Goal: Task Accomplishment & Management: Use online tool/utility

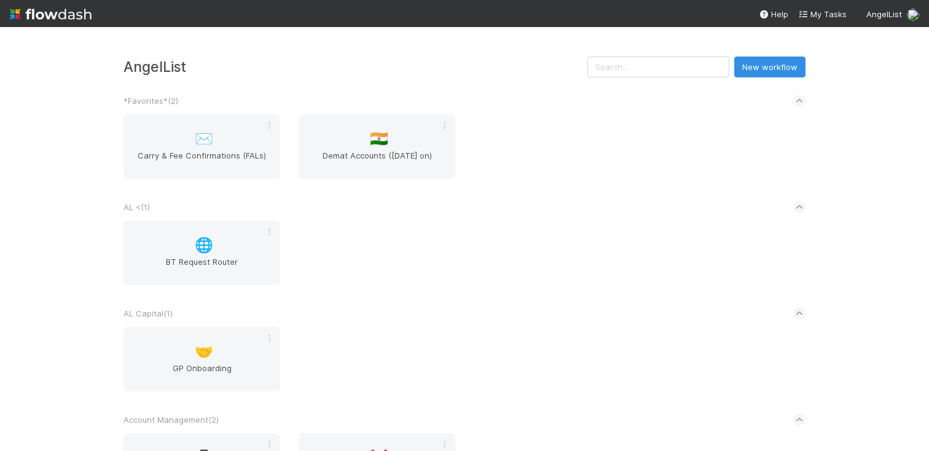
scroll to position [554, 0]
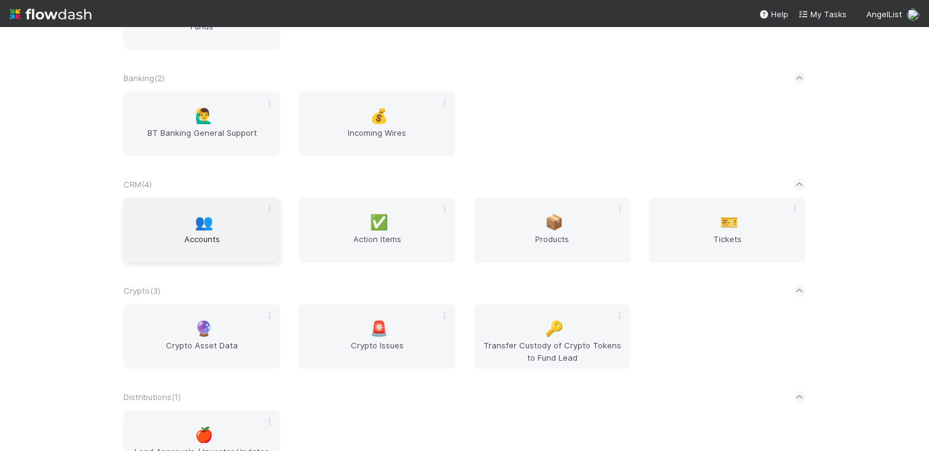
click at [187, 219] on div "👥 Accounts" at bounding box center [201, 230] width 157 height 64
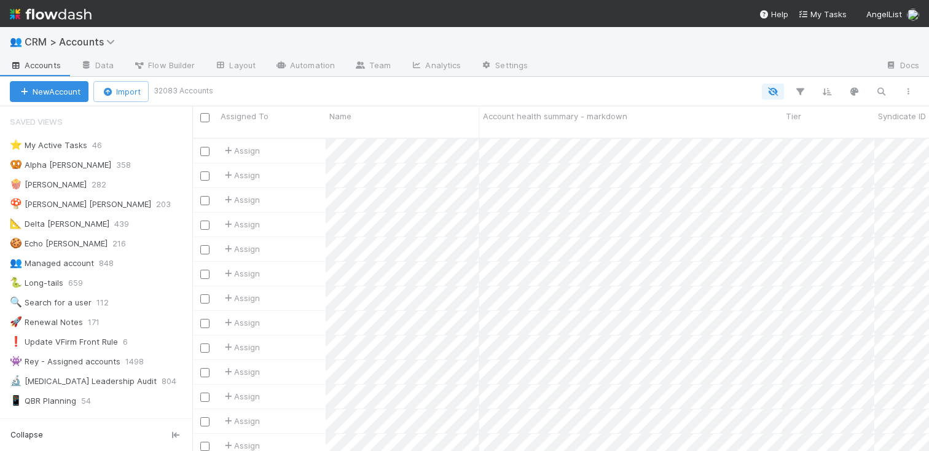
scroll to position [313, 727]
click at [112, 242] on span "216" at bounding box center [125, 243] width 26 height 15
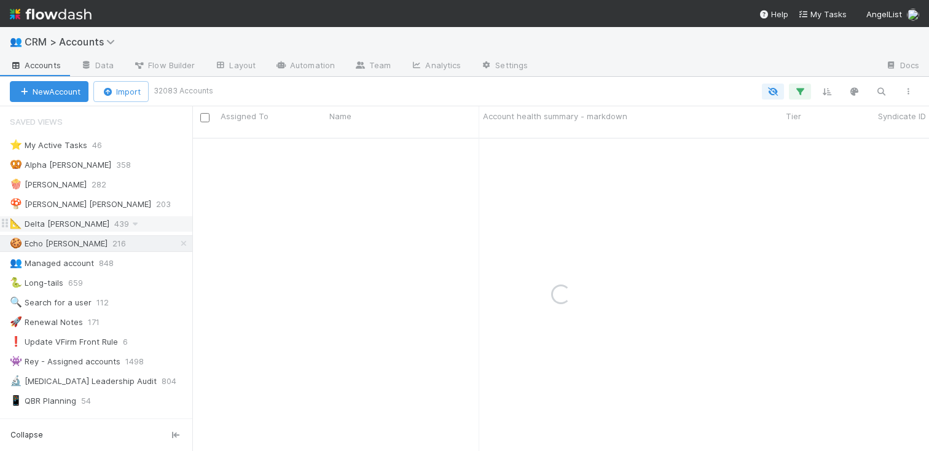
click at [114, 218] on span "439" at bounding box center [127, 223] width 27 height 15
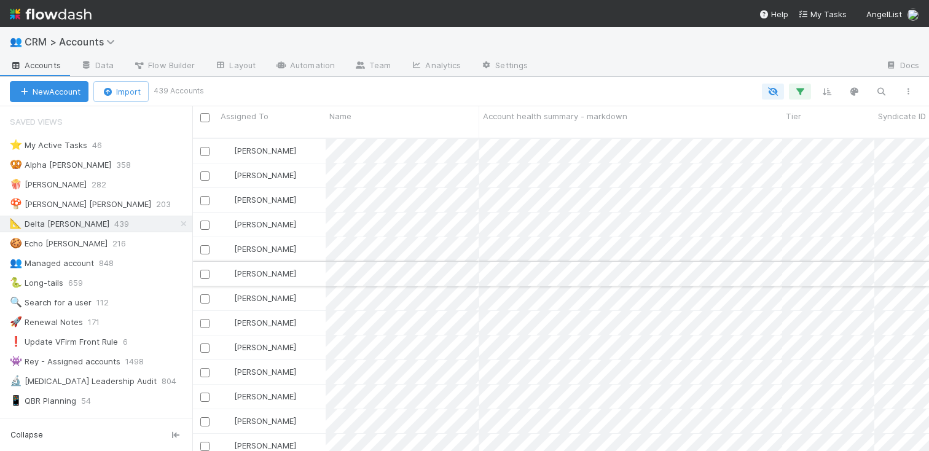
scroll to position [5, 0]
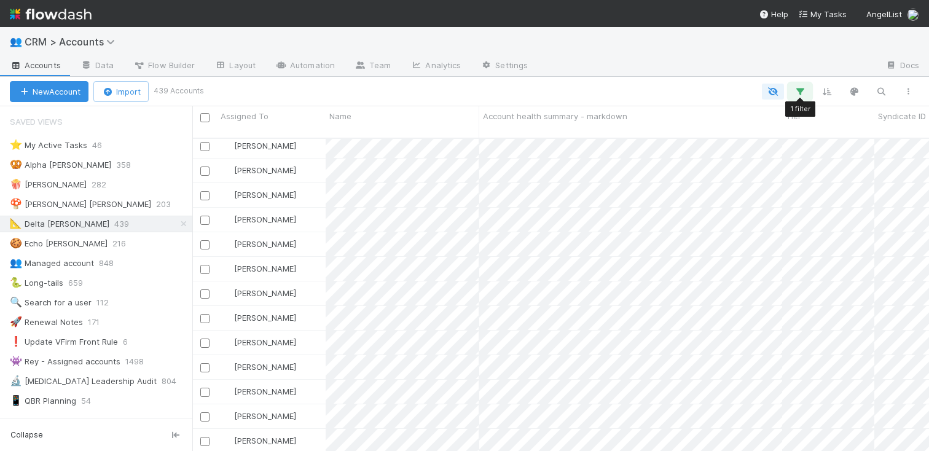
click at [802, 86] on icon "button" at bounding box center [800, 91] width 12 height 11
click at [455, 173] on link "And.." at bounding box center [453, 177] width 39 height 18
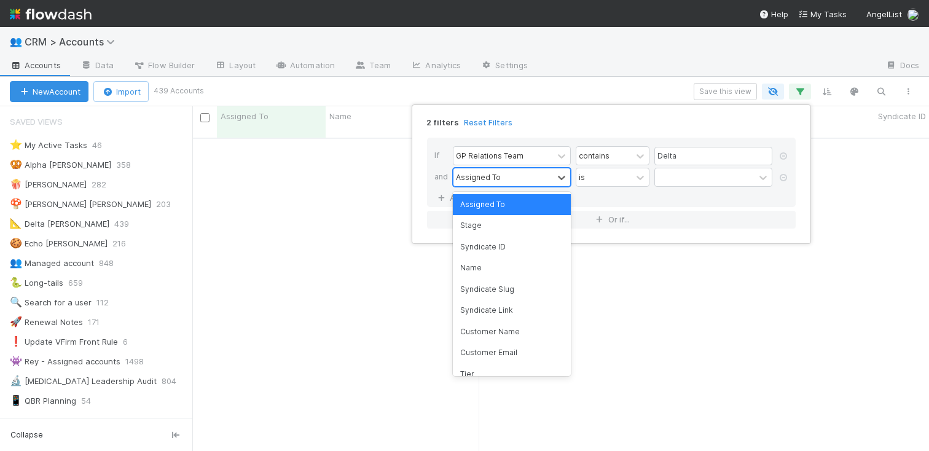
click at [497, 180] on div "Assigned To" at bounding box center [478, 176] width 45 height 11
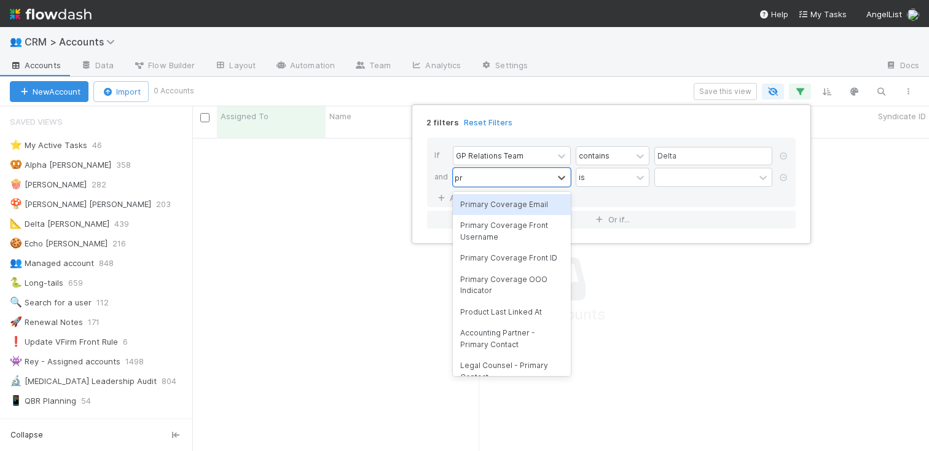
type input "pri"
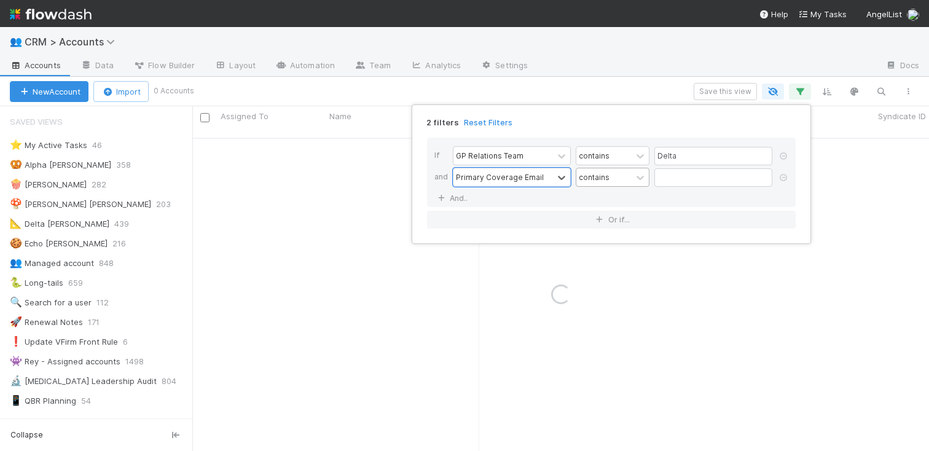
click at [600, 179] on div "contains" at bounding box center [594, 176] width 31 height 11
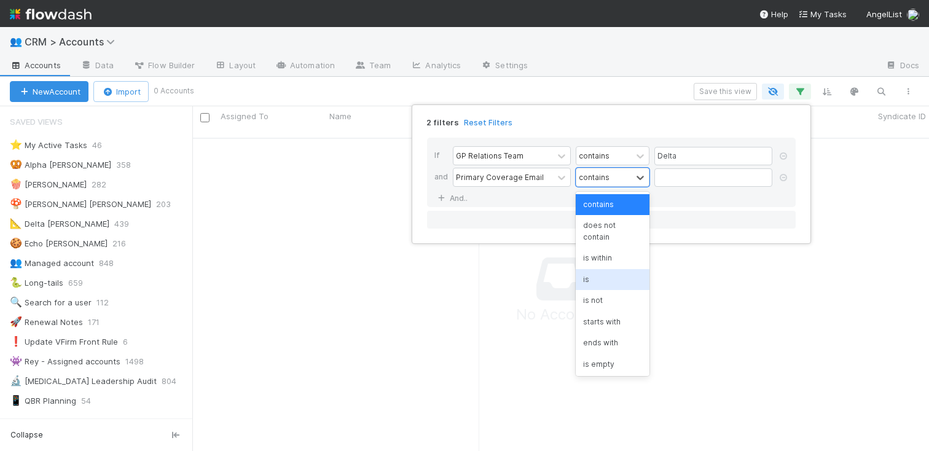
click at [601, 272] on div "is" at bounding box center [613, 279] width 74 height 21
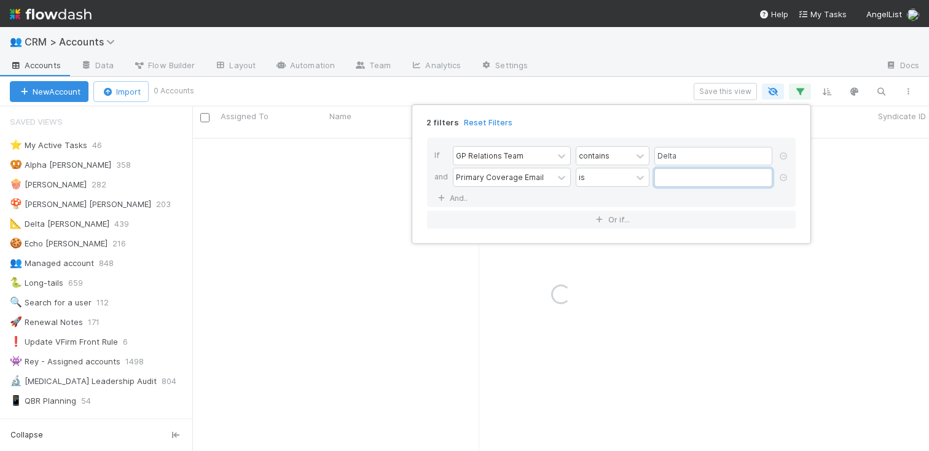
click at [666, 178] on input "text" at bounding box center [713, 177] width 118 height 18
click at [637, 177] on icon at bounding box center [639, 178] width 7 height 4
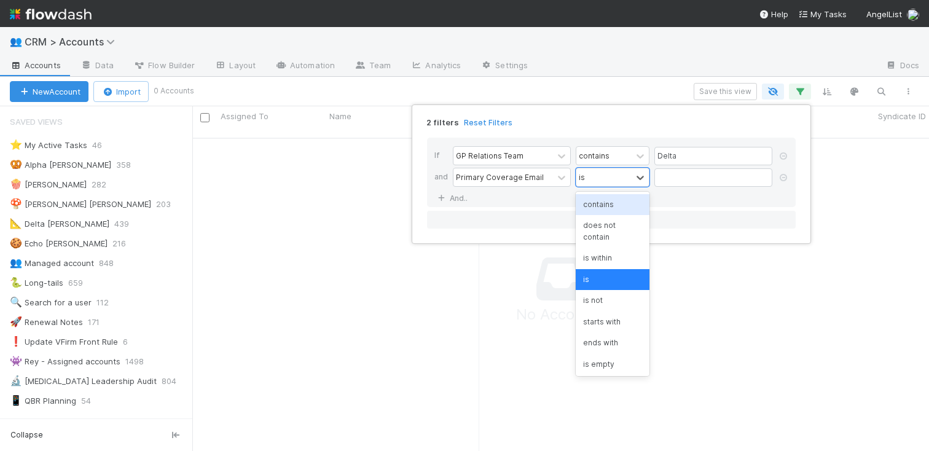
click at [624, 209] on div "contains" at bounding box center [613, 204] width 74 height 21
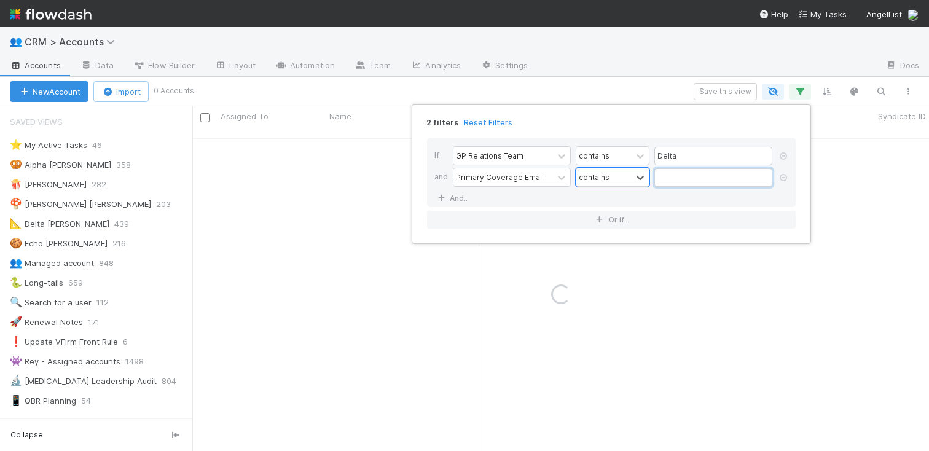
click at [678, 176] on input "text" at bounding box center [713, 177] width 118 height 18
type input "colton"
click at [449, 192] on link "And.." at bounding box center [453, 198] width 39 height 18
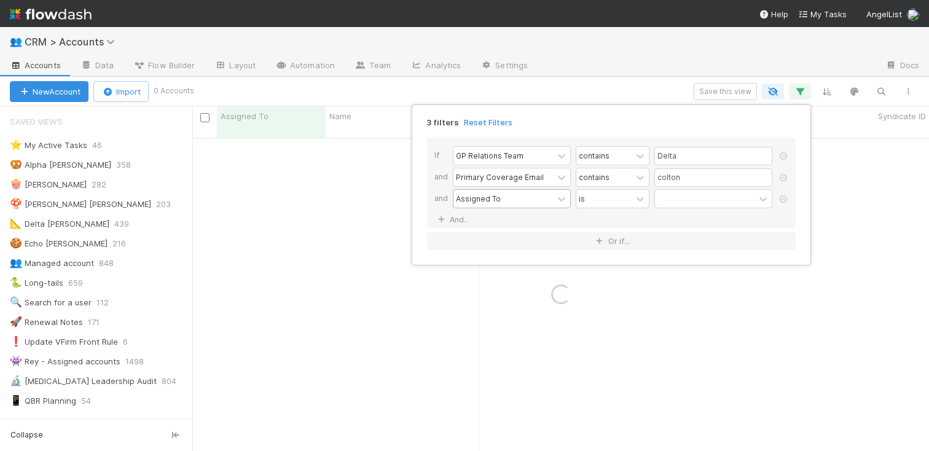
click at [458, 195] on div "Assigned To" at bounding box center [478, 198] width 45 height 11
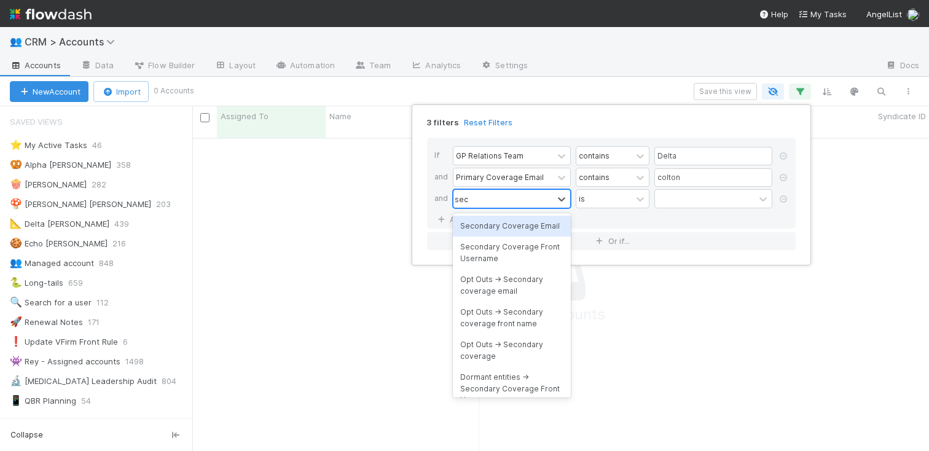
type input "secon"
click at [504, 229] on div "Secondary Coverage Email" at bounding box center [512, 226] width 118 height 21
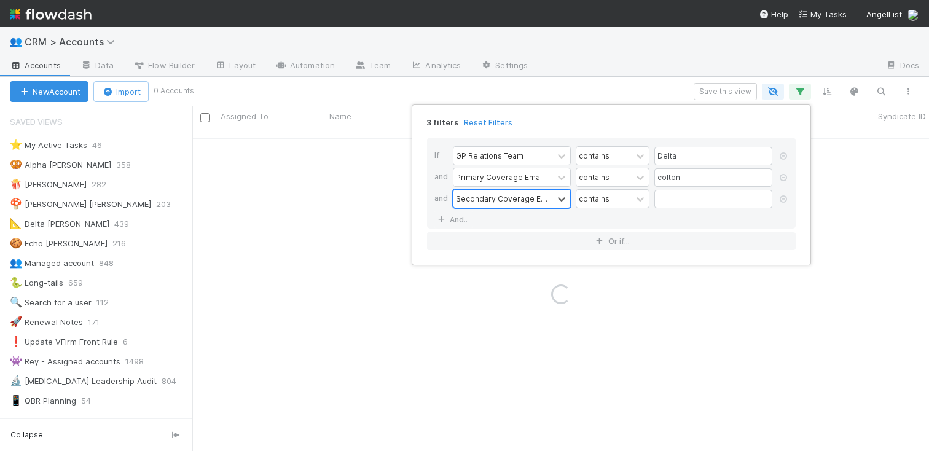
click at [698, 189] on div "Primary Coverage Email contains colton" at bounding box center [615, 178] width 324 height 21
click at [698, 192] on input "text" at bounding box center [713, 199] width 118 height 18
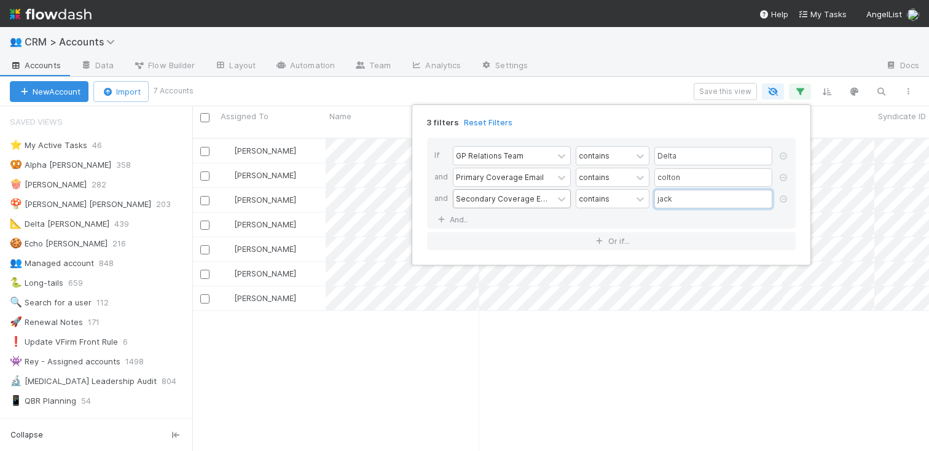
scroll to position [313, 727]
type input "jack"
click at [341, 395] on div "3 filters Reset Filters If GP Relations Team contains Delta and Primary Coverag…" at bounding box center [464, 225] width 929 height 451
